Goal: Communication & Community: Answer question/provide support

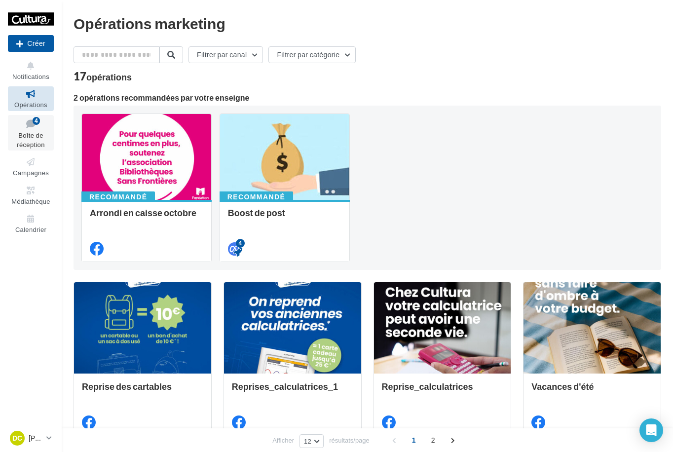
click at [23, 116] on link "Boîte de réception 4" at bounding box center [31, 133] width 46 height 36
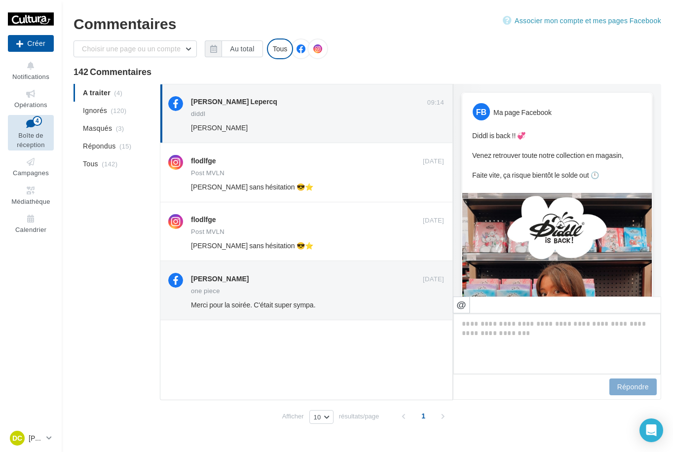
scroll to position [218, 0]
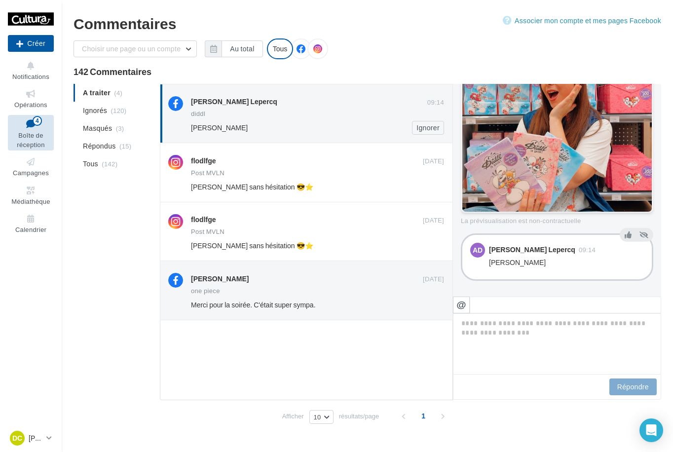
click at [351, 96] on div "[PERSON_NAME] Lepercq 09:14 [PERSON_NAME] Ignorer" at bounding box center [306, 113] width 276 height 42
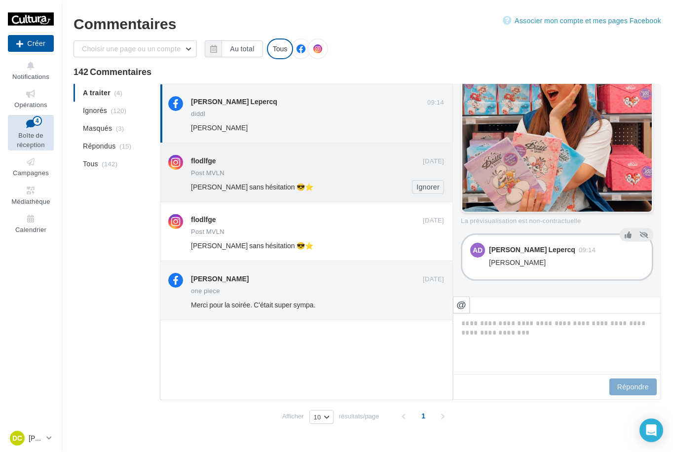
click at [336, 181] on div "[PERSON_NAME] sans hésitation 😎⭐️ Ignorer" at bounding box center [321, 187] width 261 height 14
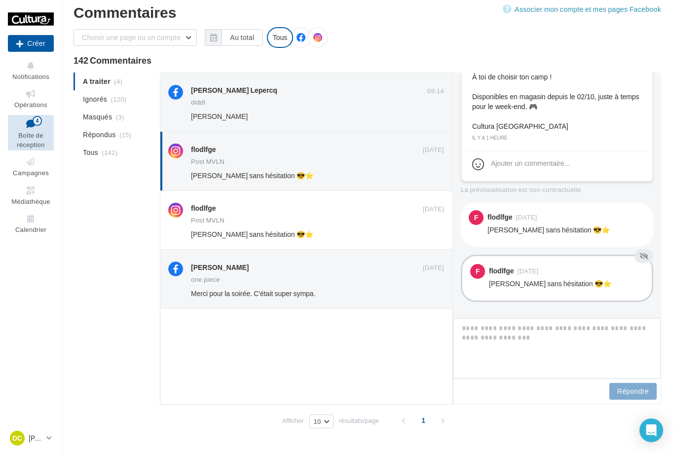
scroll to position [354, 0]
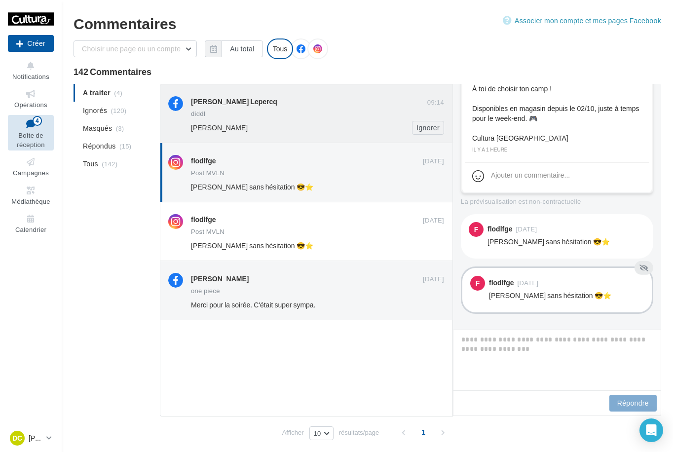
click at [348, 108] on div "[PERSON_NAME] Lepercq" at bounding box center [309, 102] width 236 height 12
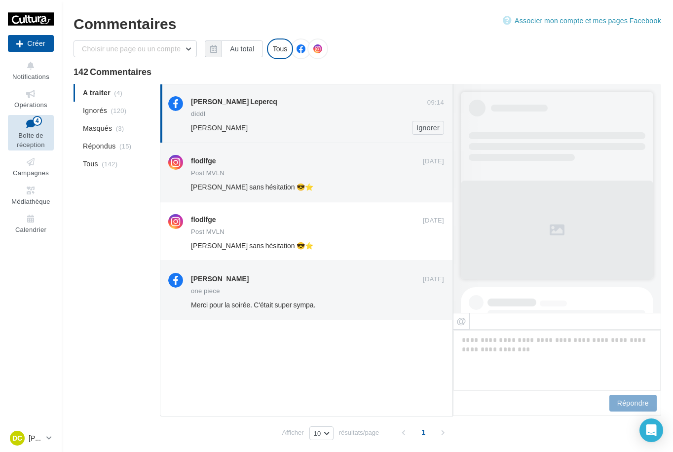
scroll to position [202, 0]
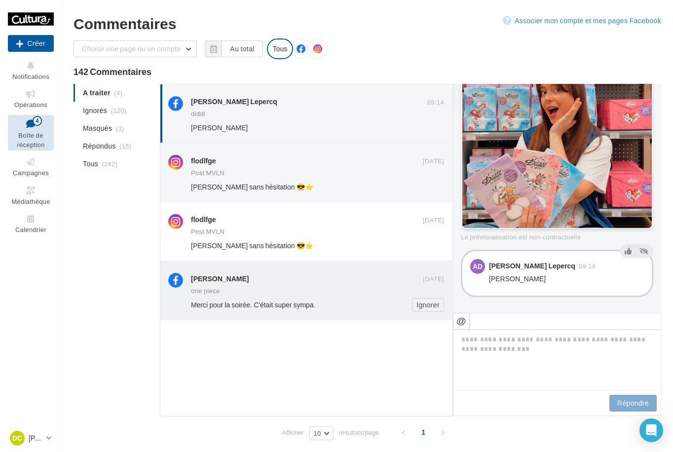
click at [337, 280] on div "[PERSON_NAME]" at bounding box center [307, 278] width 232 height 10
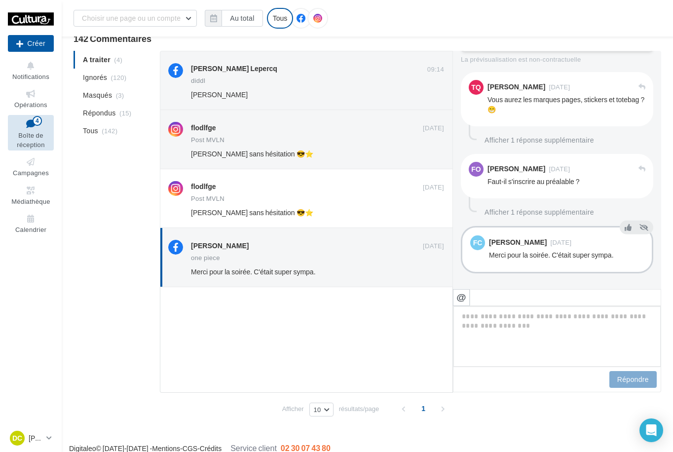
scroll to position [378, 0]
click at [545, 211] on button "Afficher 1 réponse supplémentaire" at bounding box center [538, 212] width 117 height 12
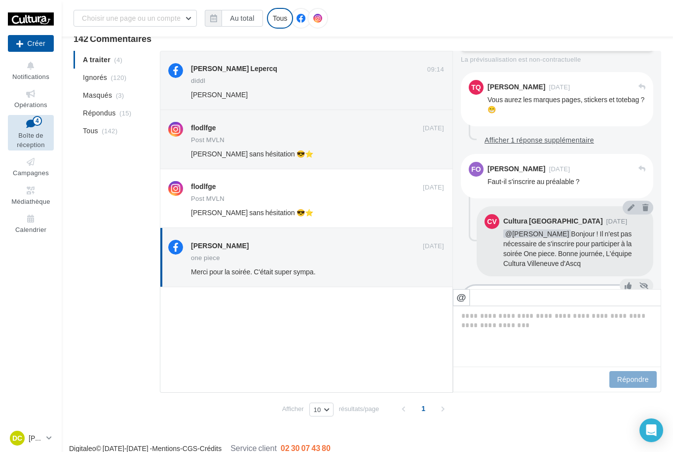
click at [567, 140] on button "Afficher 1 réponse supplémentaire" at bounding box center [538, 140] width 117 height 12
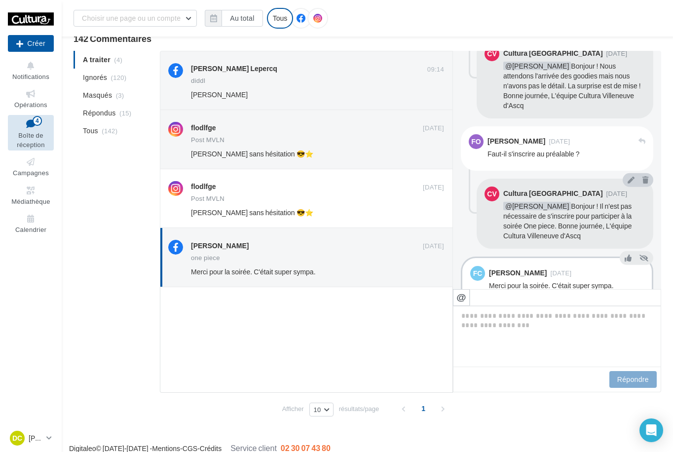
scroll to position [504, 0]
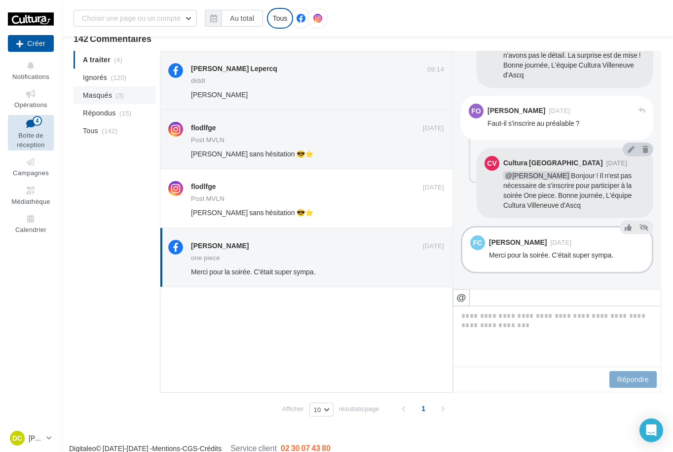
click at [118, 91] on span "(3)" at bounding box center [120, 95] width 8 height 8
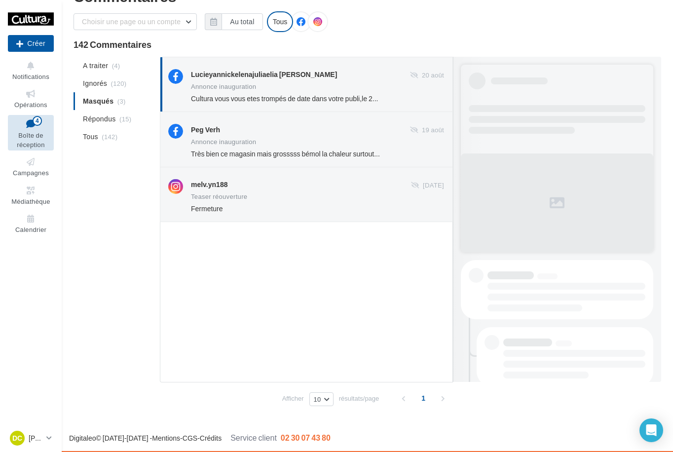
scroll to position [0, 0]
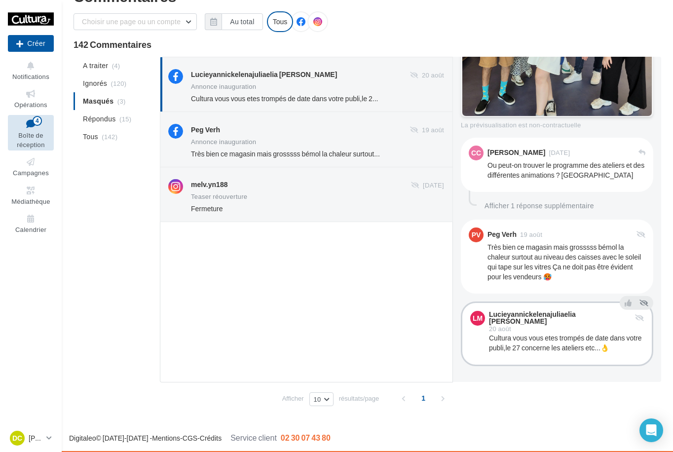
click at [325, 76] on div "Lucieyannickelenajuliaelia [PERSON_NAME]" at bounding box center [300, 74] width 219 height 10
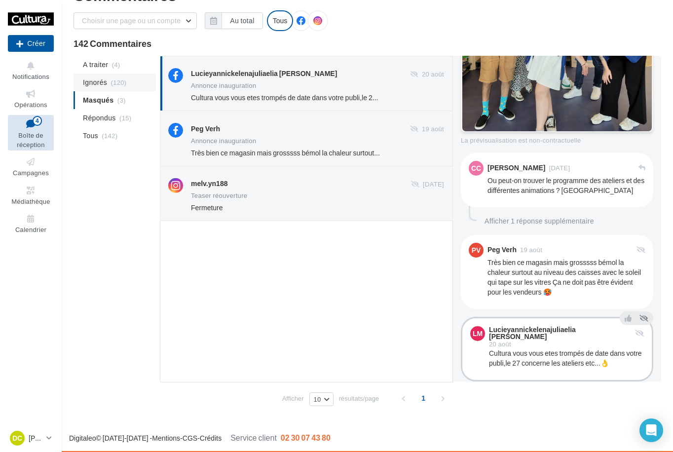
click at [100, 83] on span "Ignorés" at bounding box center [95, 82] width 24 height 10
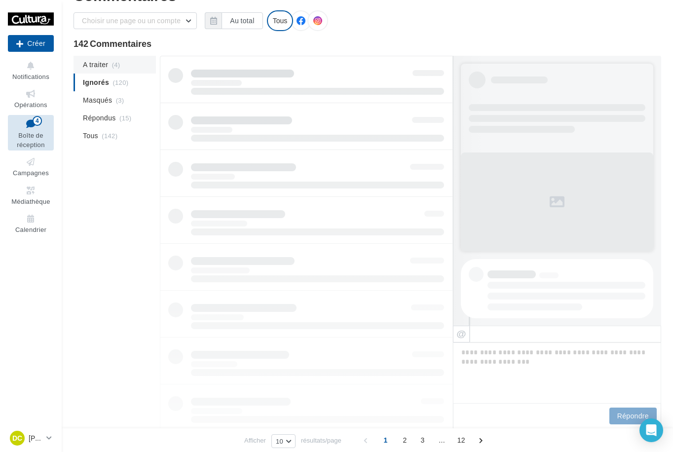
scroll to position [29, 0]
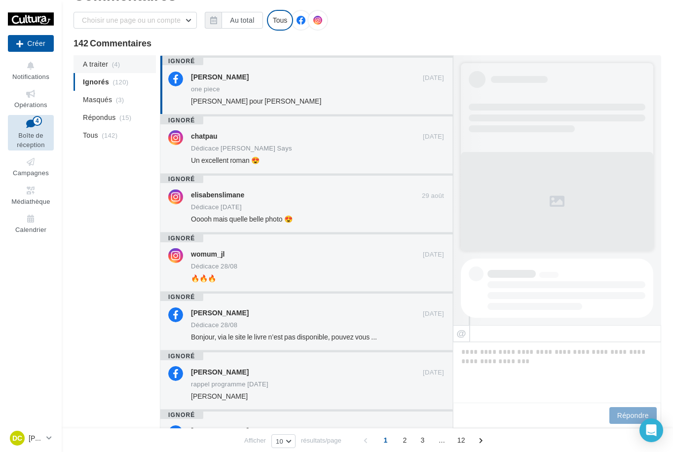
click at [132, 68] on li "A traiter (4)" at bounding box center [114, 64] width 82 height 18
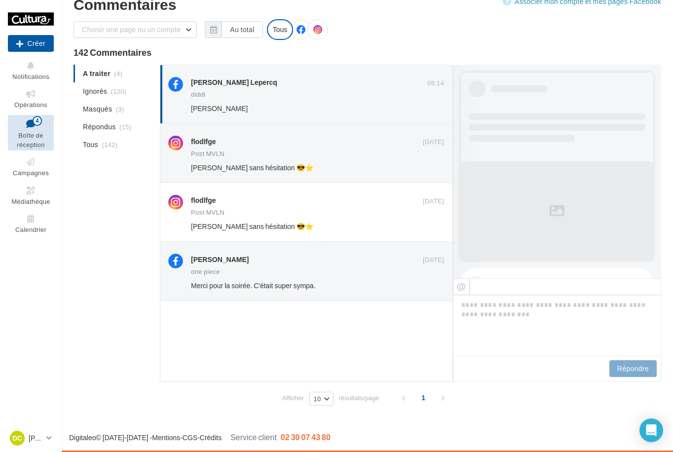
scroll to position [0, 0]
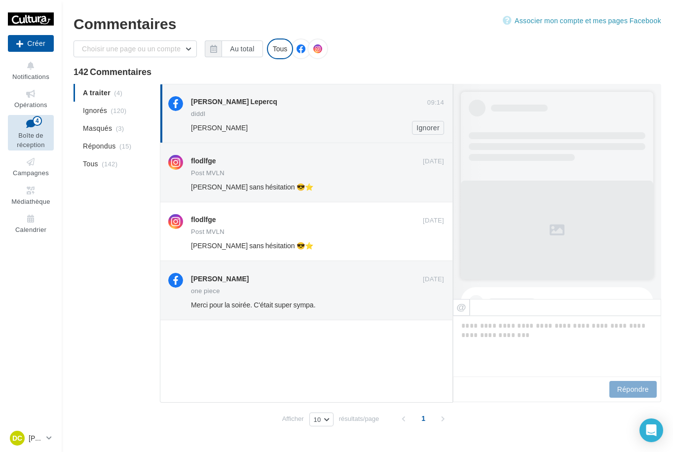
click at [357, 98] on div "[PERSON_NAME] Lepercq" at bounding box center [309, 101] width 236 height 10
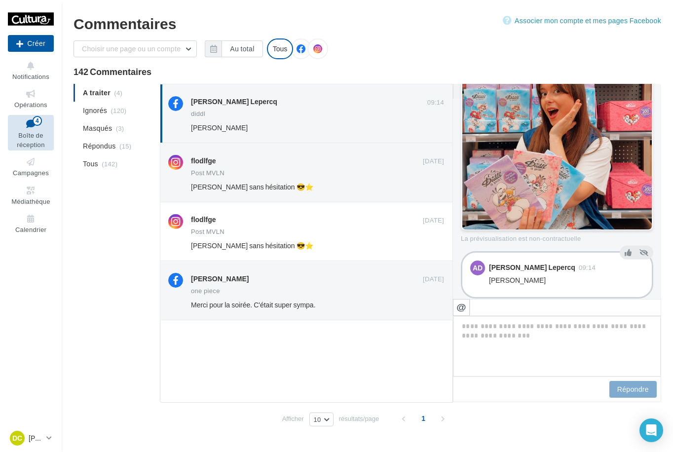
scroll to position [215, 0]
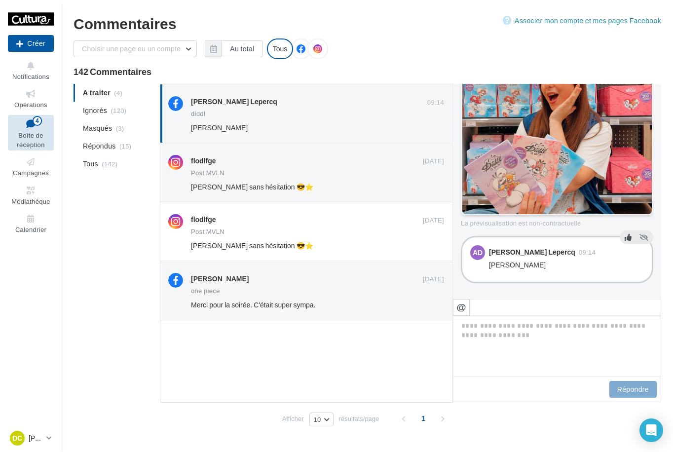
click at [627, 240] on icon at bounding box center [627, 237] width 7 height 7
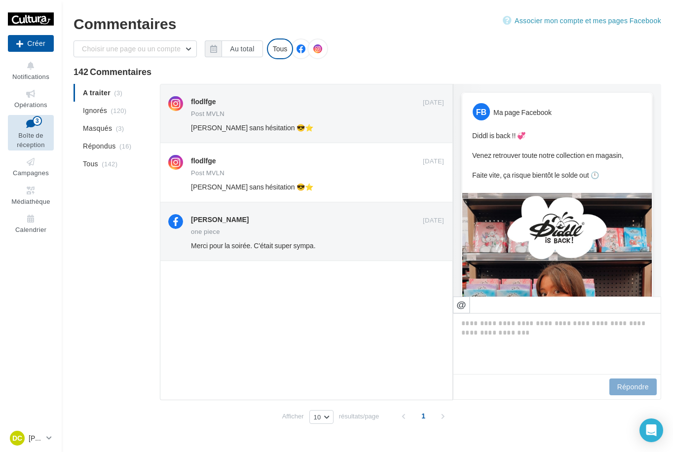
scroll to position [49, 0]
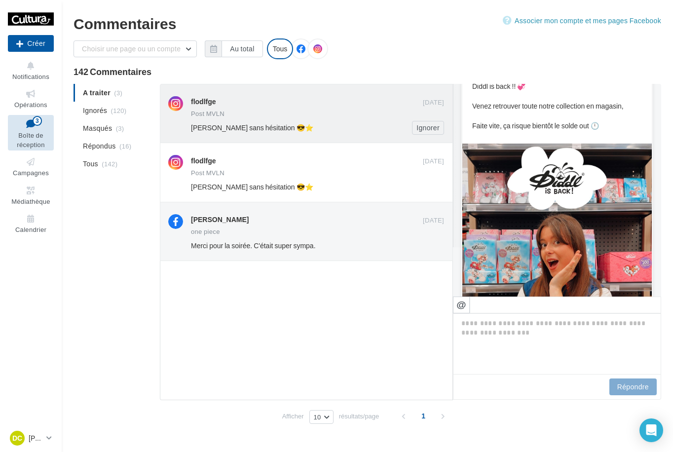
click at [363, 107] on div "flodlfge" at bounding box center [307, 102] width 232 height 12
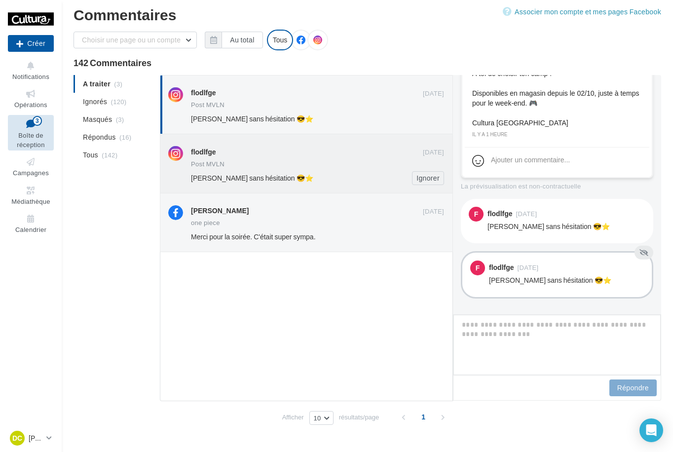
scroll to position [359, 0]
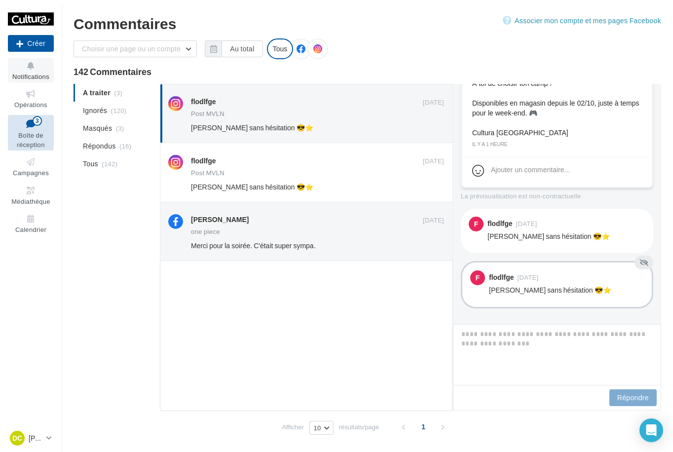
click at [35, 72] on button "Notifications" at bounding box center [31, 70] width 46 height 24
